Goal: Find specific page/section: Find specific page/section

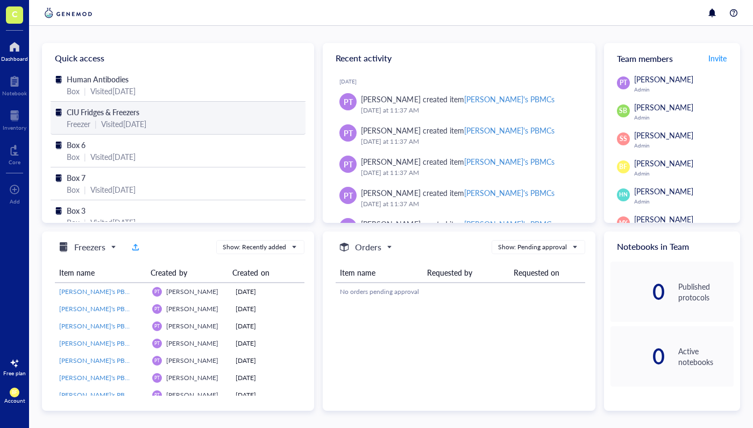
click at [89, 117] on div "CIU Fridges & Freezers" at bounding box center [178, 112] width 223 height 12
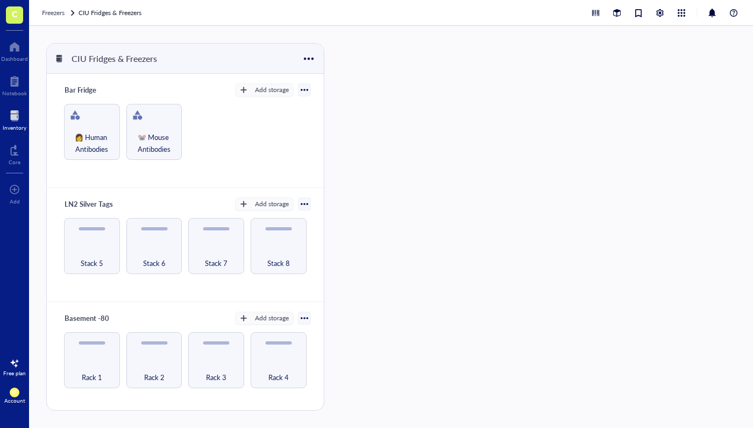
click at [16, 114] on div at bounding box center [15, 115] width 24 height 17
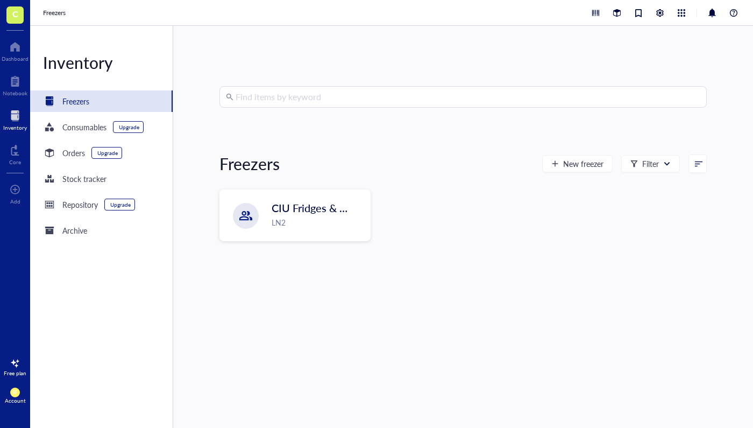
click at [250, 95] on input "search" at bounding box center [468, 97] width 465 height 20
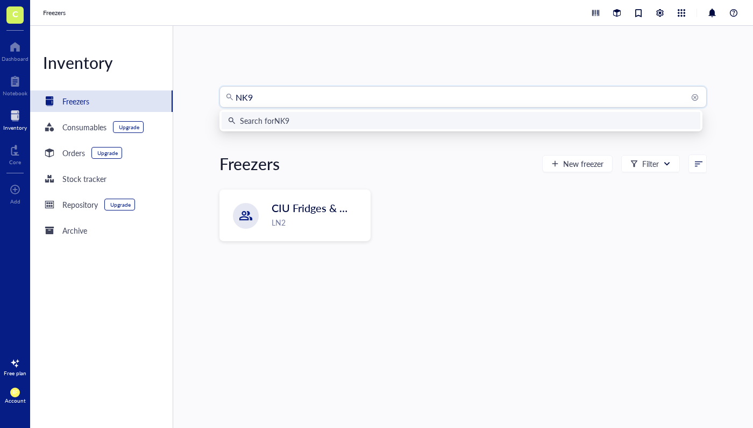
type input "NK92"
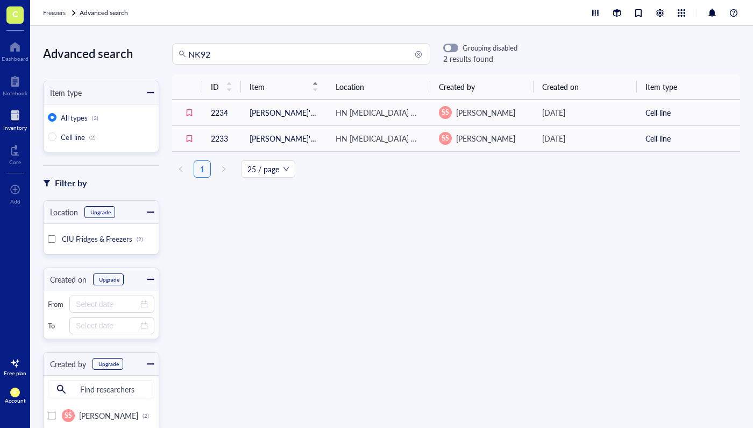
click at [200, 54] on input "NK92" at bounding box center [306, 54] width 236 height 20
type input "NK-92"
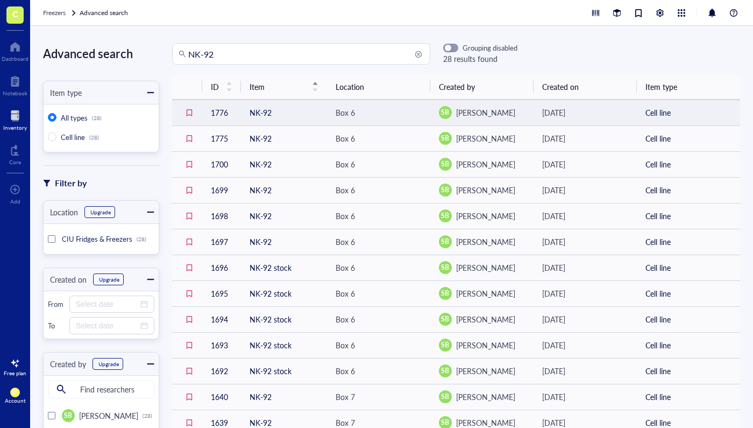
click at [260, 114] on td "NK-92" at bounding box center [284, 113] width 86 height 26
